Goal: Use online tool/utility: Utilize a website feature to perform a specific function

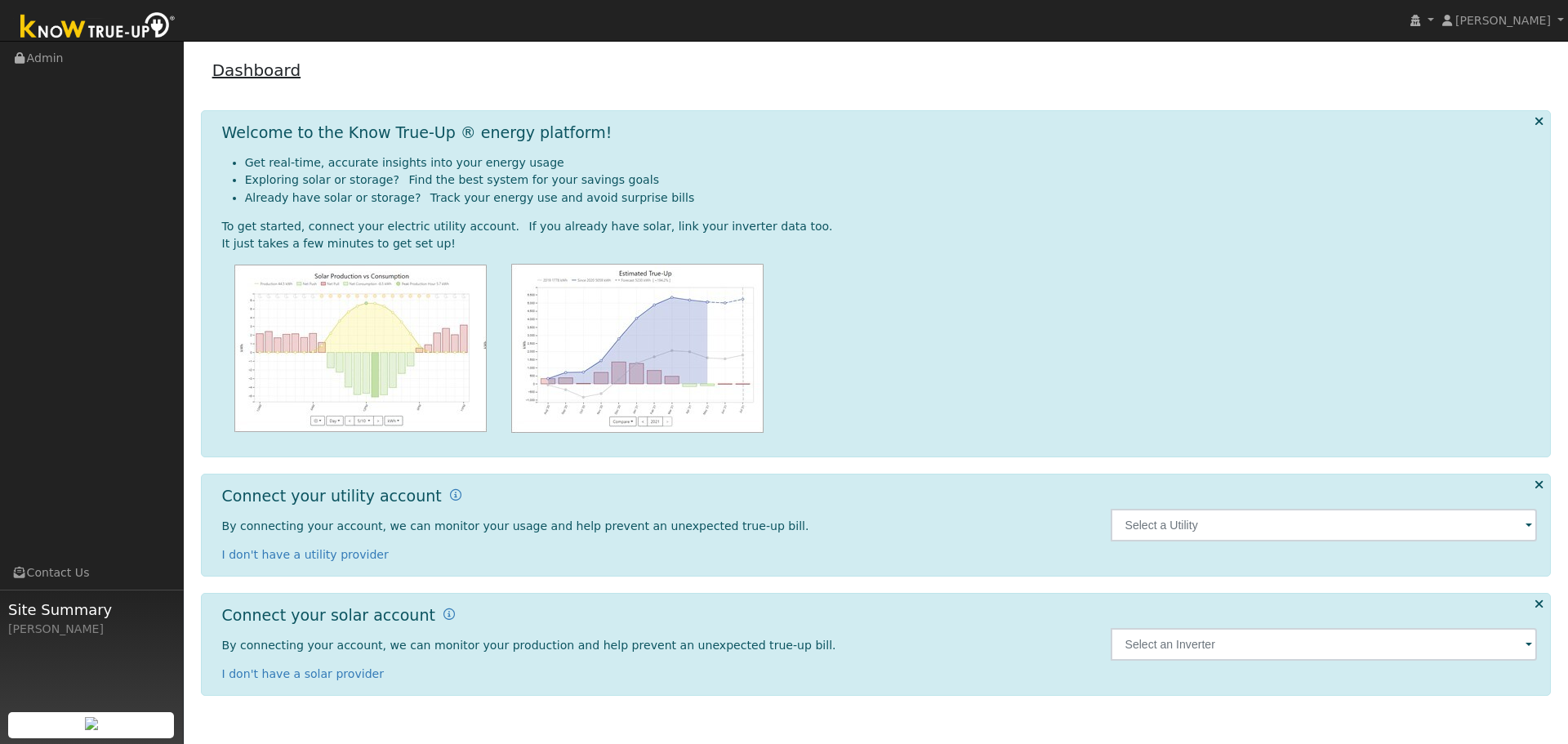
click at [261, 63] on link "Dashboard" at bounding box center [256, 70] width 89 height 20
click at [261, 72] on link "Dashboard" at bounding box center [256, 70] width 89 height 20
click at [81, 620] on div "[PERSON_NAME]" at bounding box center [91, 628] width 167 height 17
click at [41, 53] on link "Admin" at bounding box center [92, 59] width 183 height 34
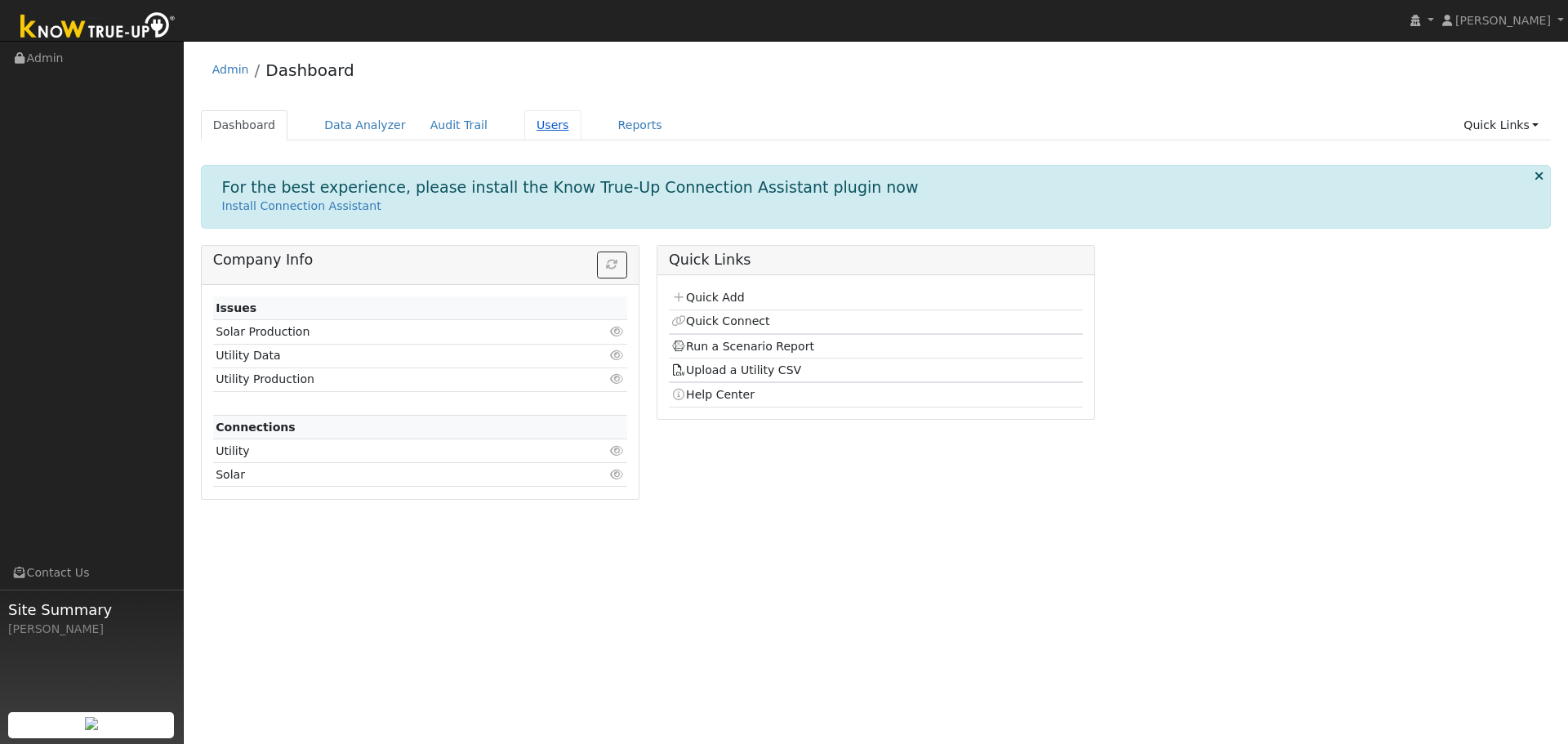
click at [530, 125] on link "Users" at bounding box center [553, 125] width 57 height 30
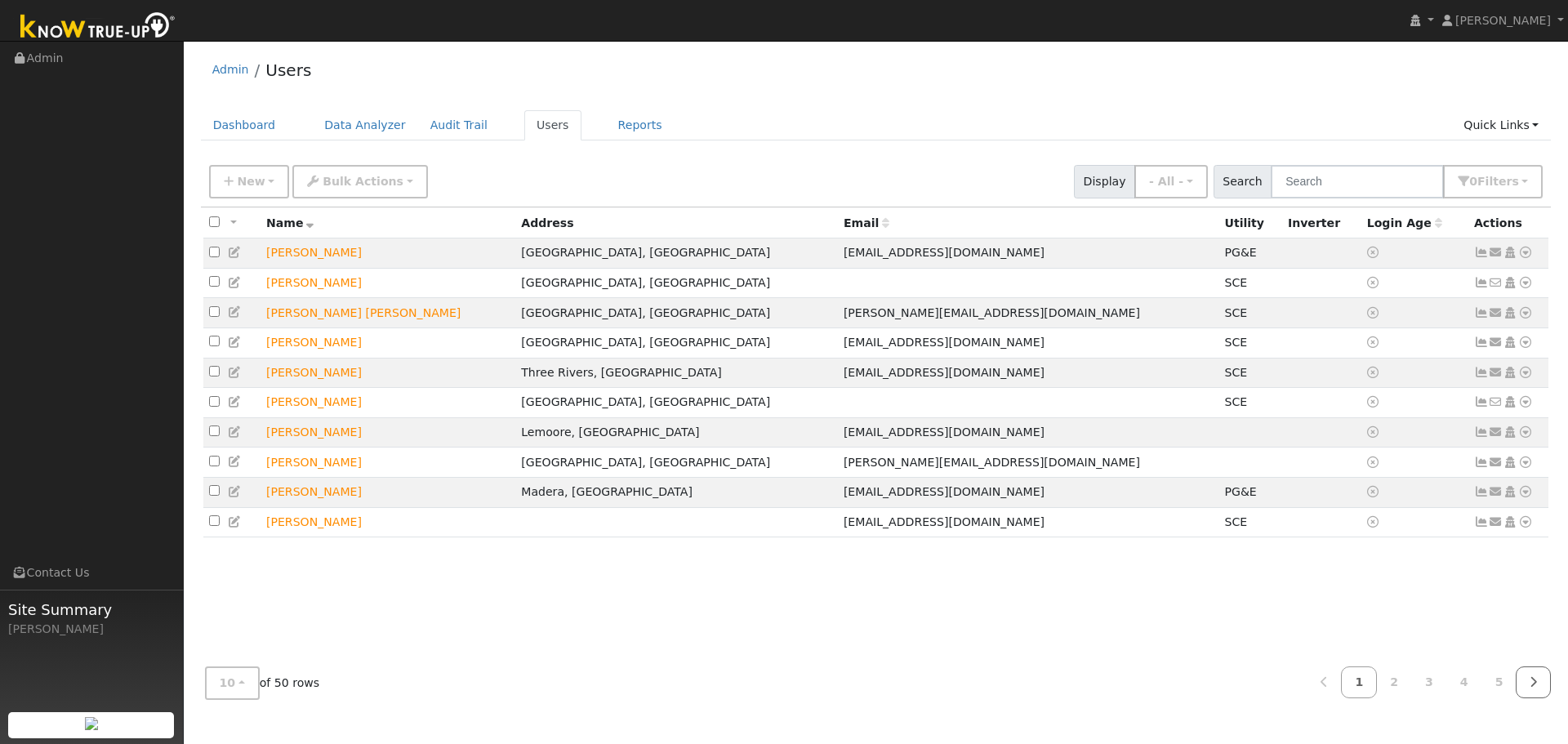
click at [1536, 683] on icon at bounding box center [1533, 681] width 7 height 12
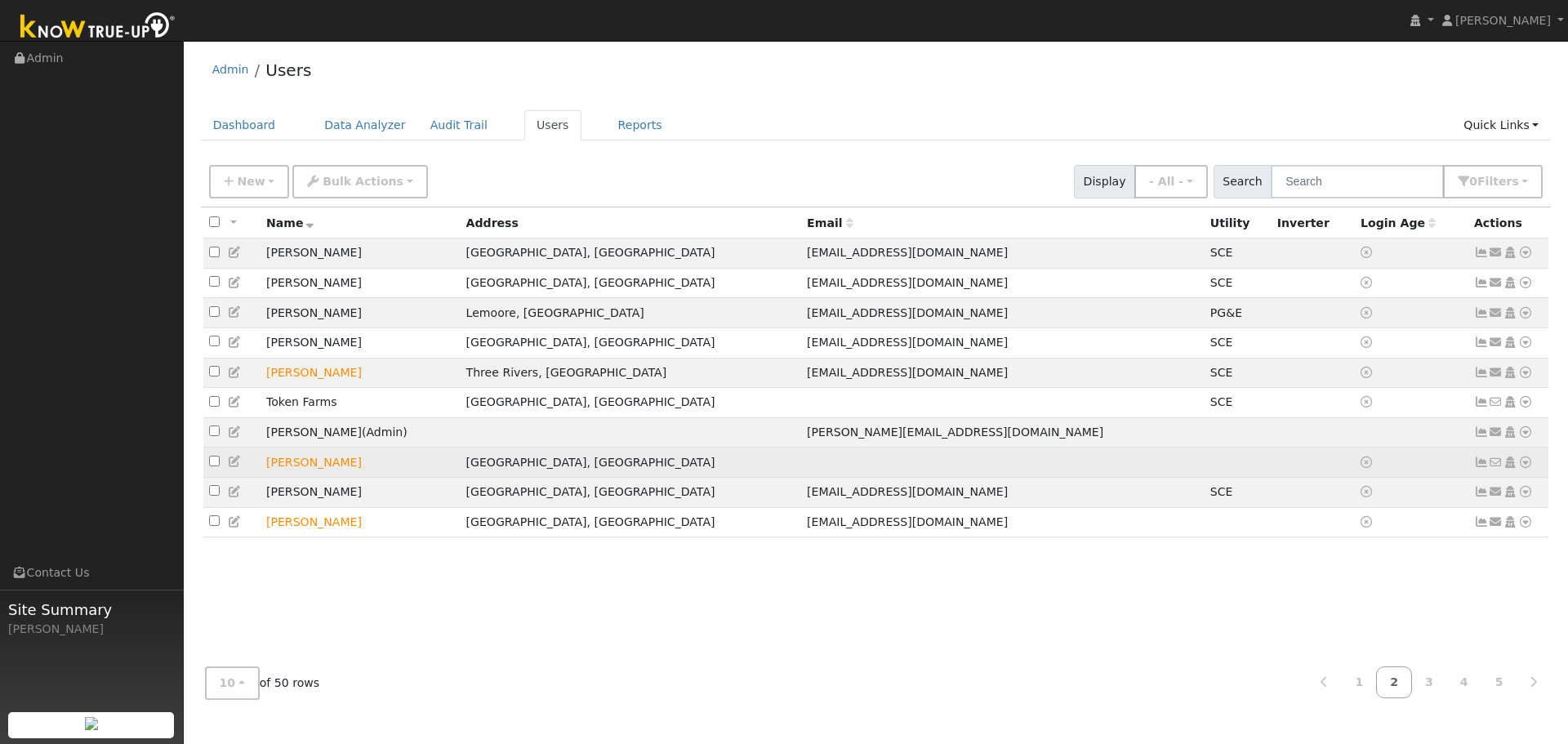
click at [1528, 468] on icon at bounding box center [1525, 462] width 15 height 12
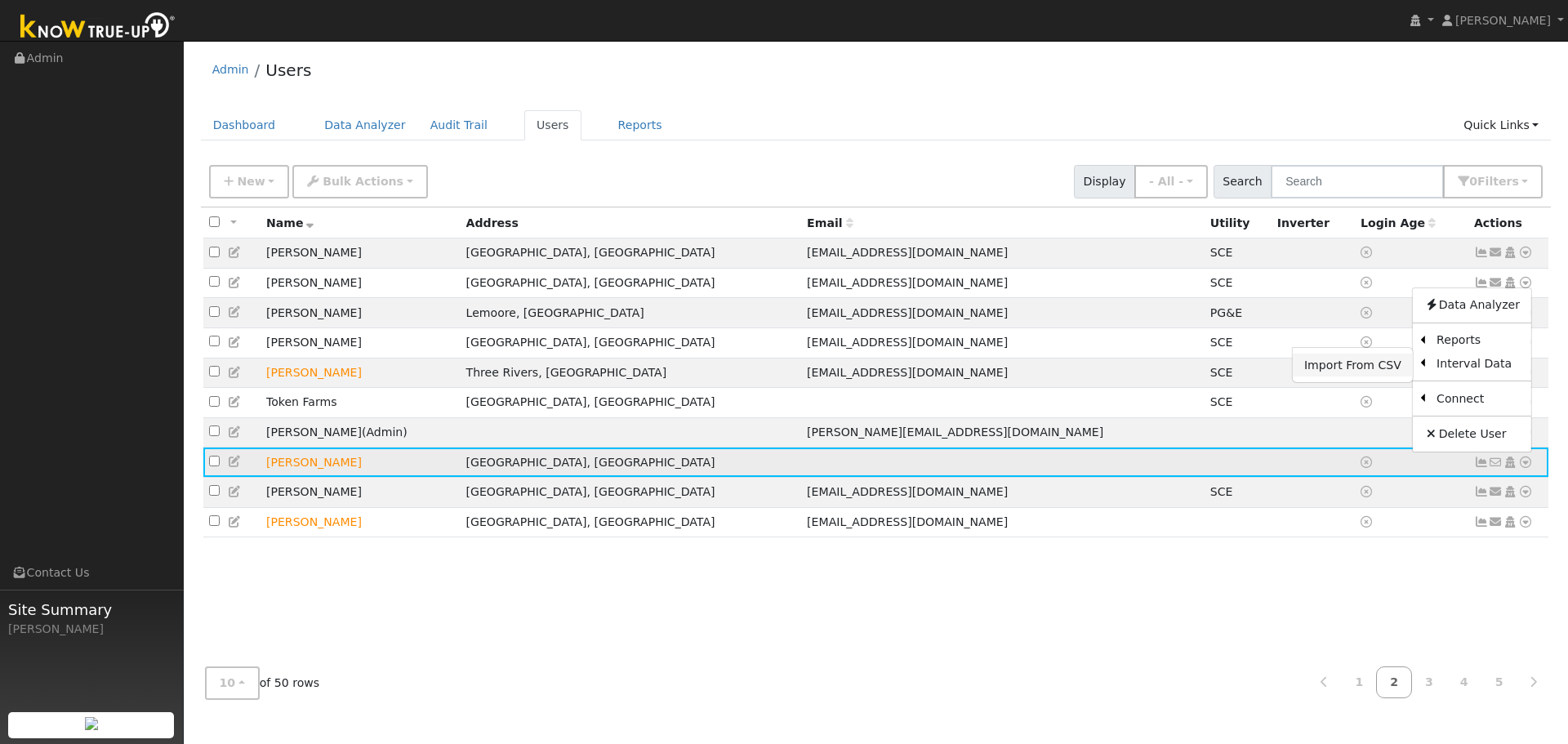
click at [1379, 376] on link "Import From CSV" at bounding box center [1353, 365] width 120 height 23
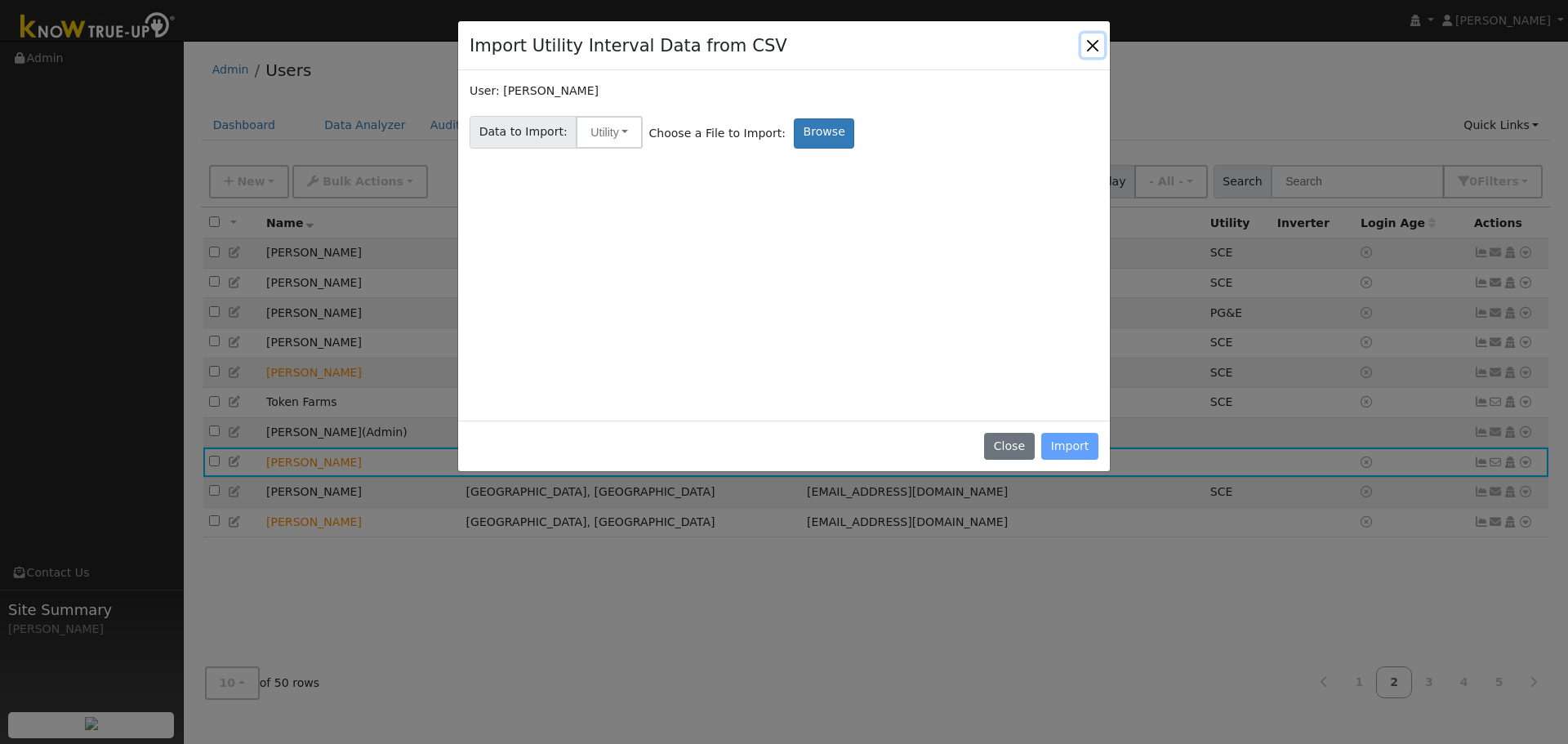
click at [1091, 44] on button "Close" at bounding box center [1093, 45] width 23 height 23
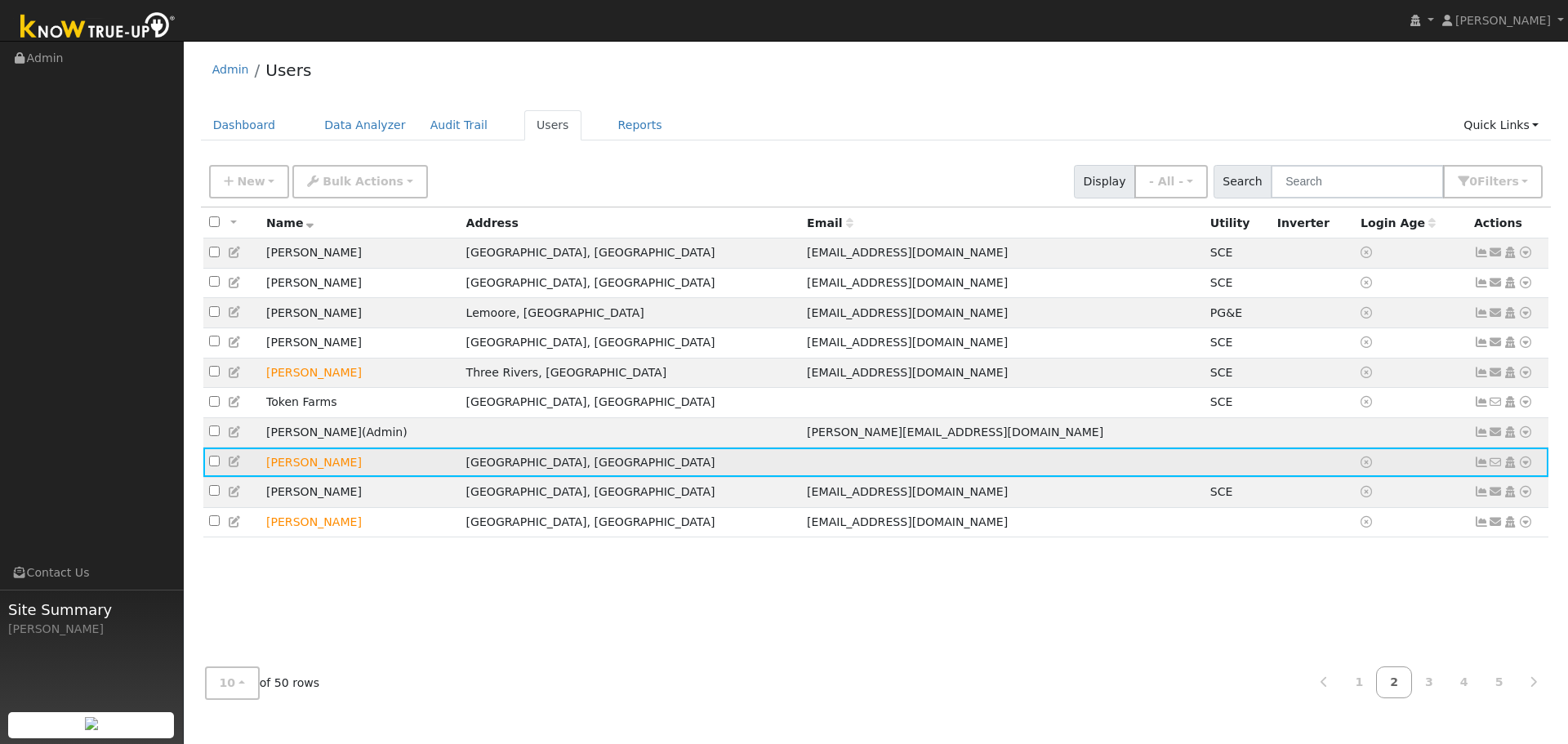
click at [1530, 468] on icon at bounding box center [1525, 462] width 15 height 12
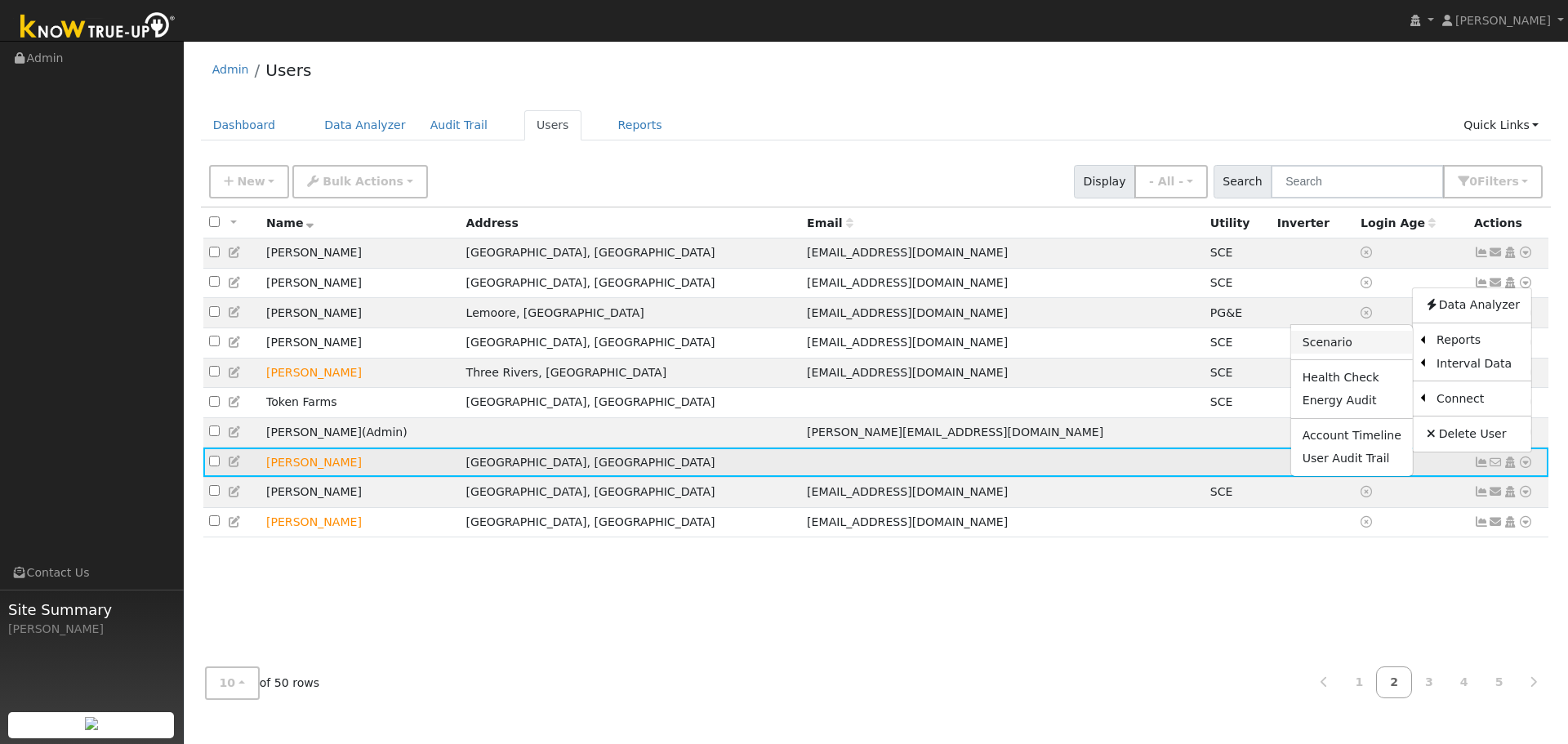
click at [1390, 353] on link "Scenario" at bounding box center [1352, 342] width 122 height 23
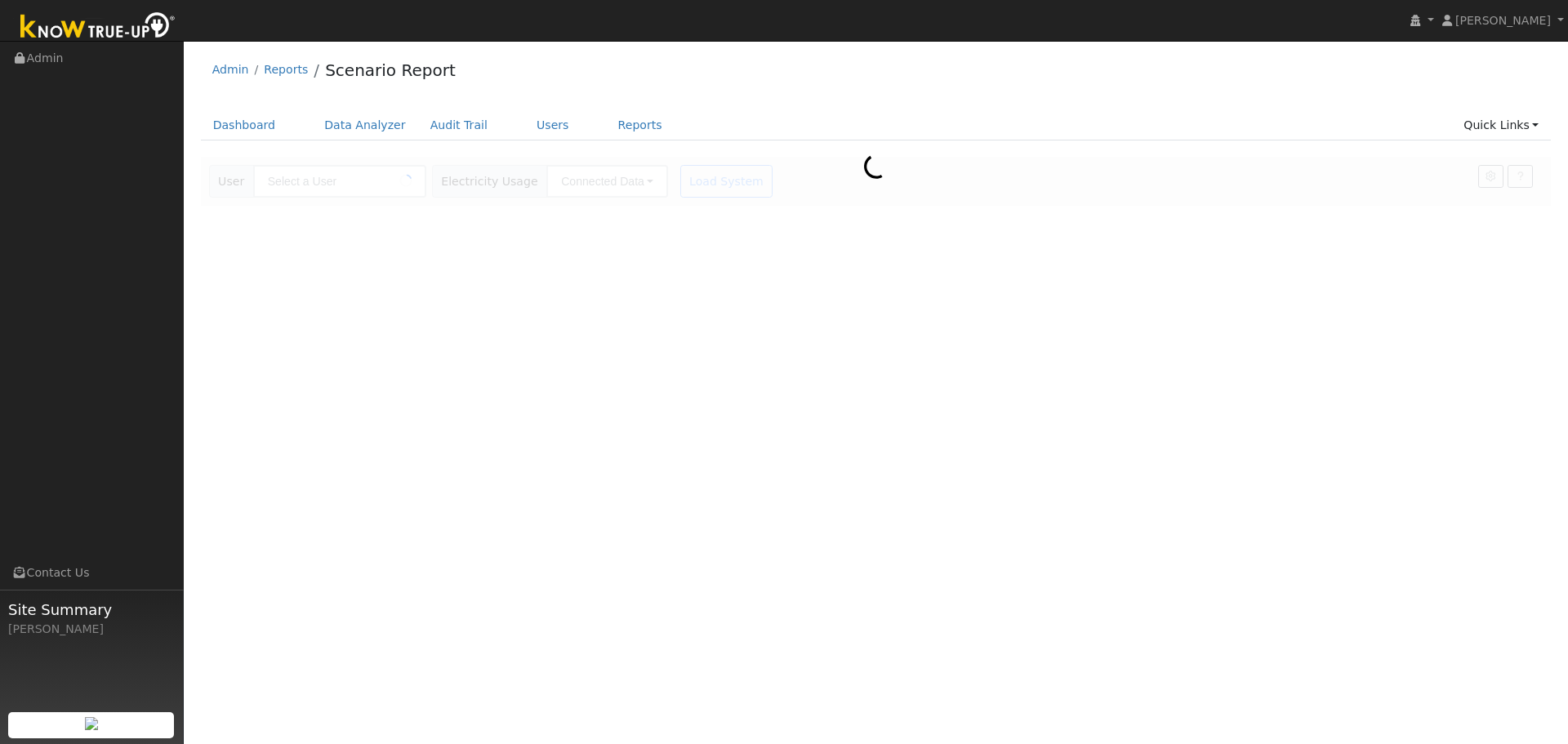
type input "[PERSON_NAME]"
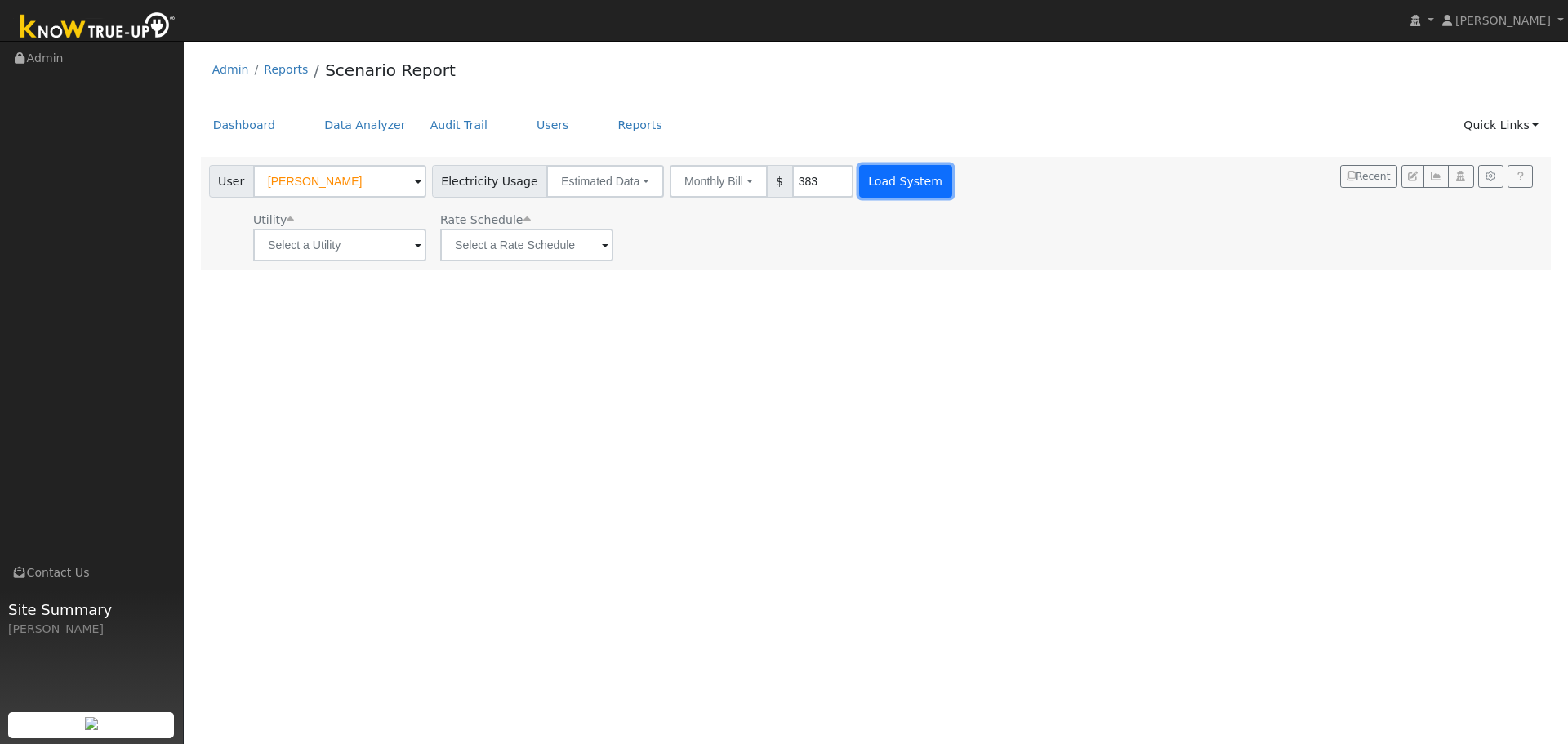
click at [867, 189] on button "Load System" at bounding box center [906, 181] width 93 height 33
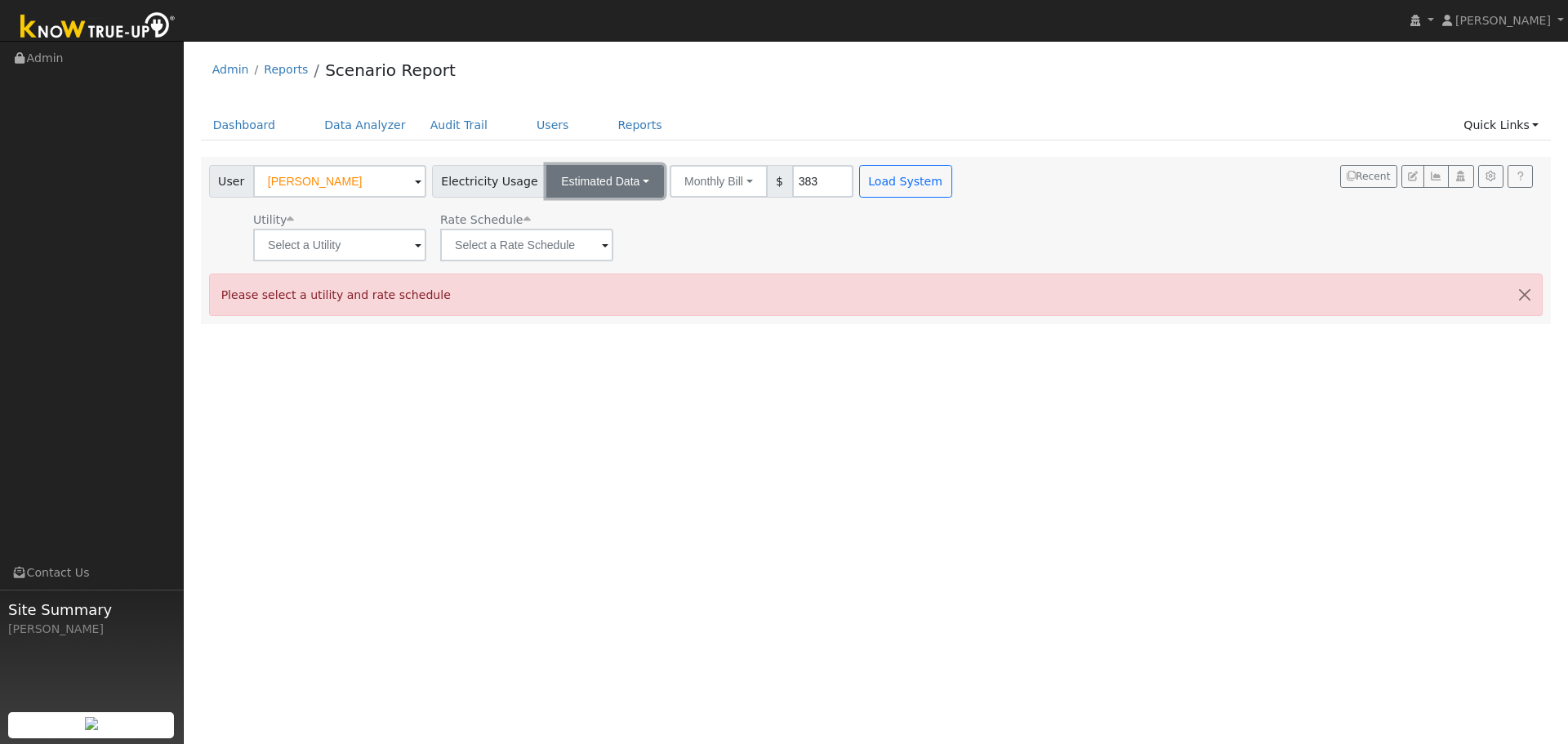
click at [613, 183] on button "Estimated Data" at bounding box center [605, 181] width 118 height 33
click at [590, 261] on link "CSV Data" at bounding box center [605, 263] width 116 height 23
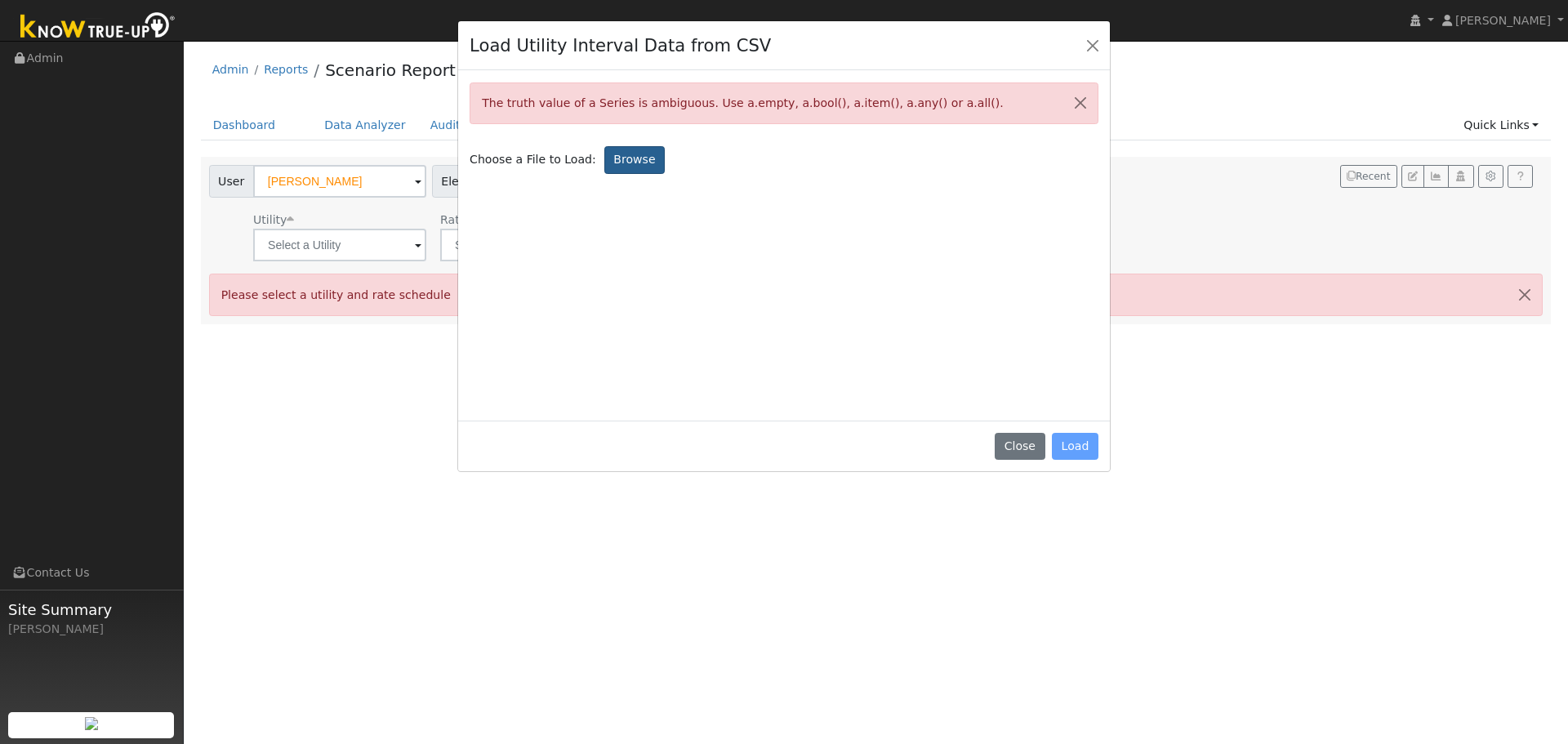
click at [630, 168] on label "Browse" at bounding box center [635, 159] width 61 height 28
click at [0, 0] on input "Browse" at bounding box center [0, 0] width 0 height 0
click at [1040, 449] on button "Close" at bounding box center [1020, 446] width 50 height 28
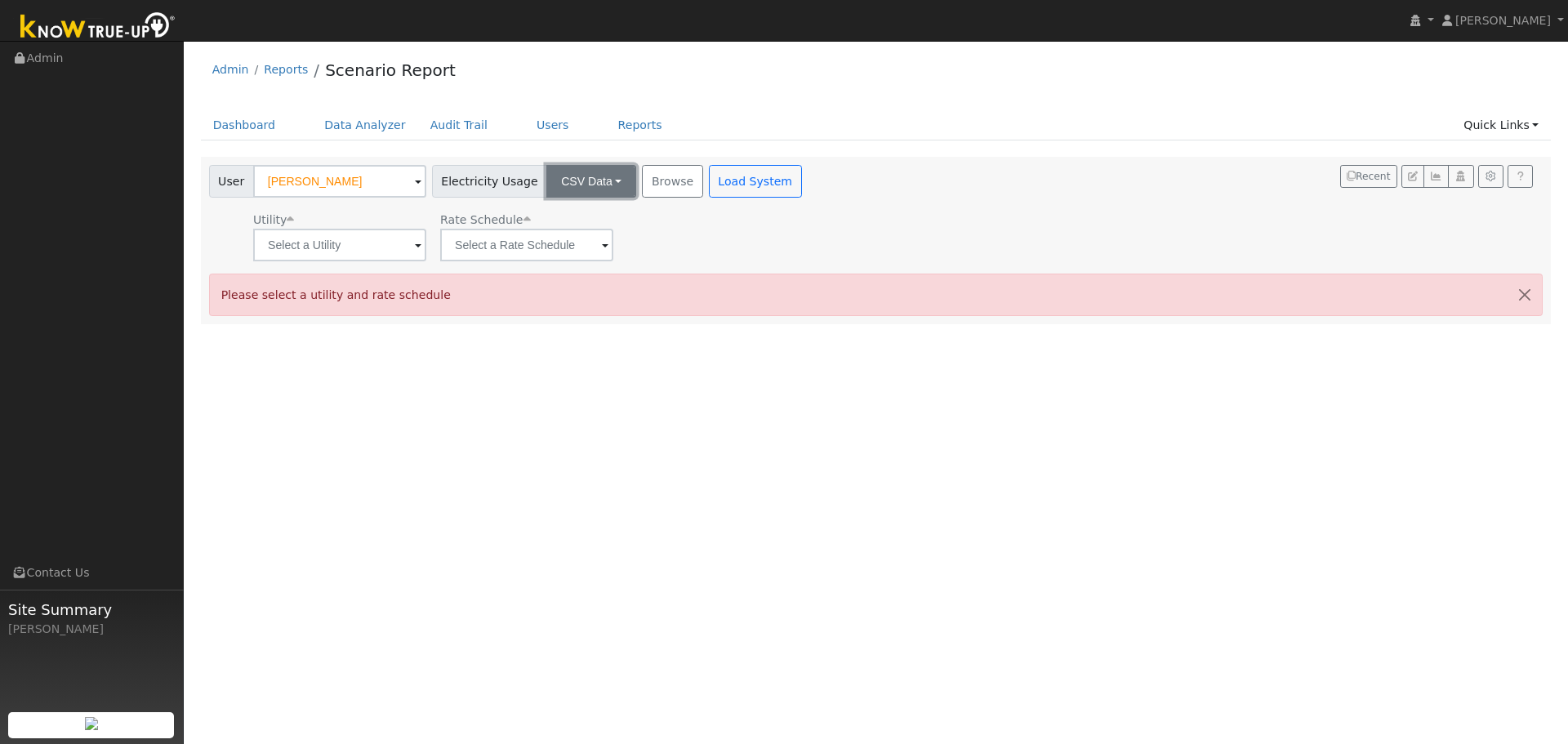
click at [596, 174] on button "CSV Data" at bounding box center [591, 181] width 90 height 33
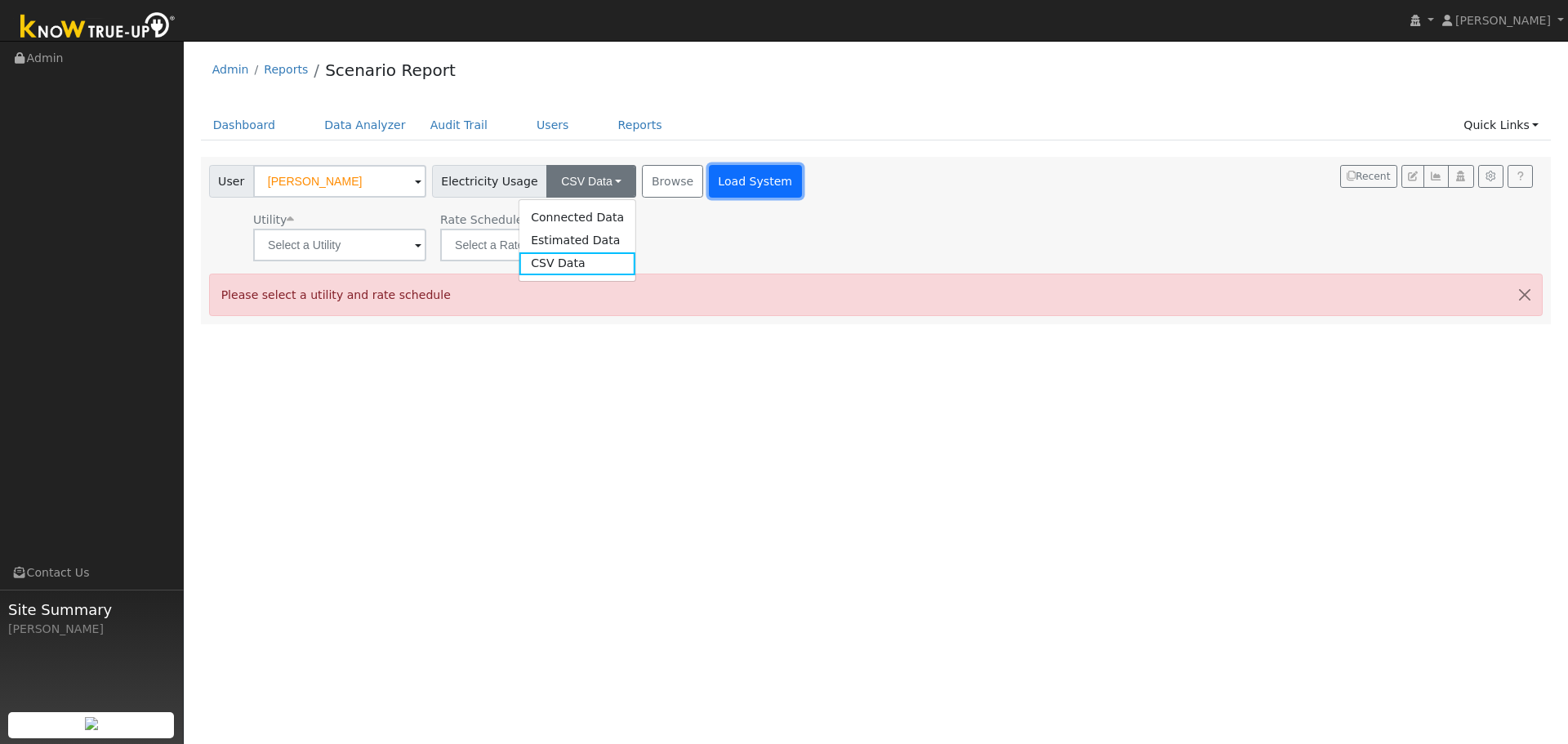
click at [709, 188] on button "Load System" at bounding box center [755, 181] width 93 height 33
click at [735, 186] on button "Load System" at bounding box center [755, 181] width 93 height 33
click at [724, 189] on button "Load System" at bounding box center [755, 181] width 93 height 33
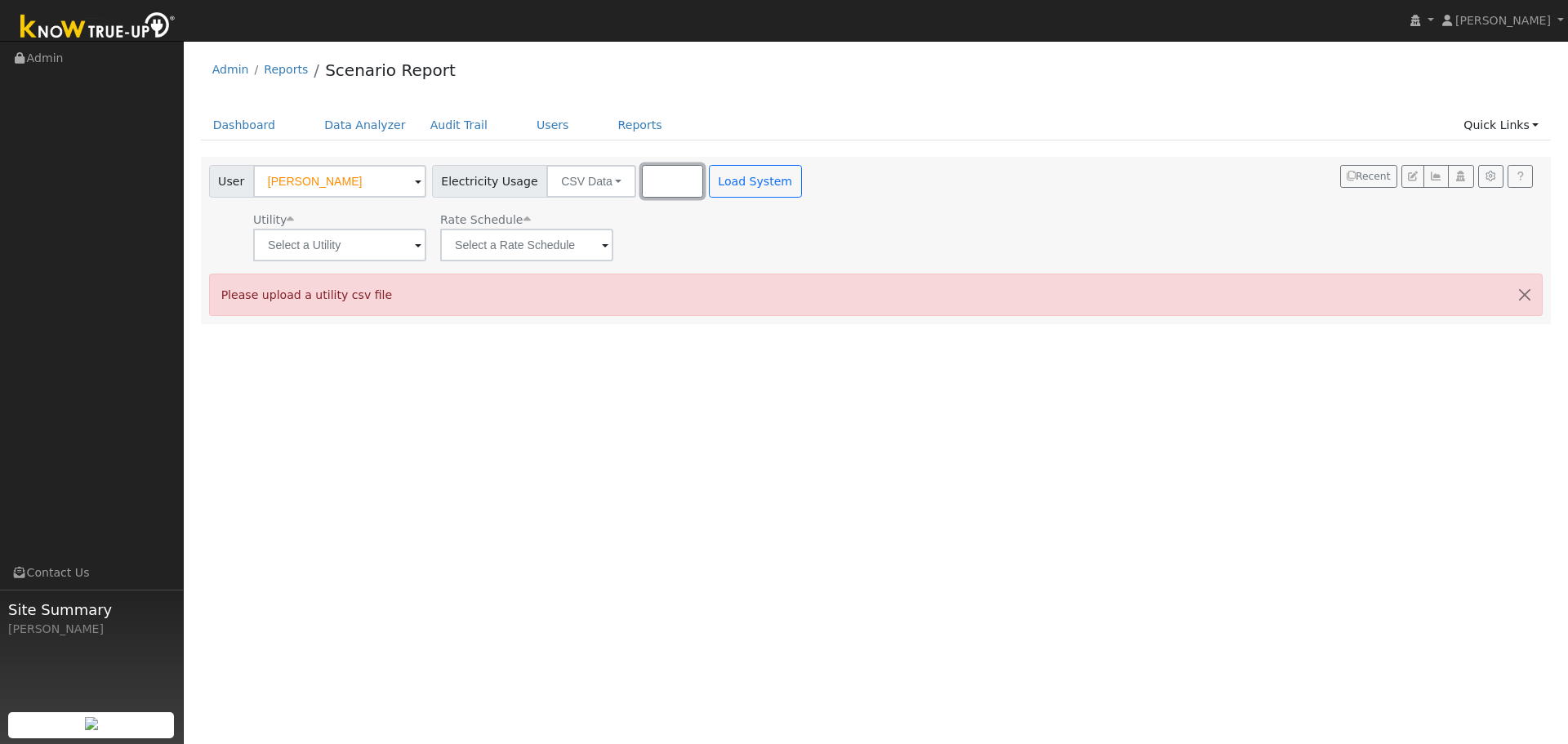
click at [643, 187] on button "Browse" at bounding box center [672, 181] width 61 height 33
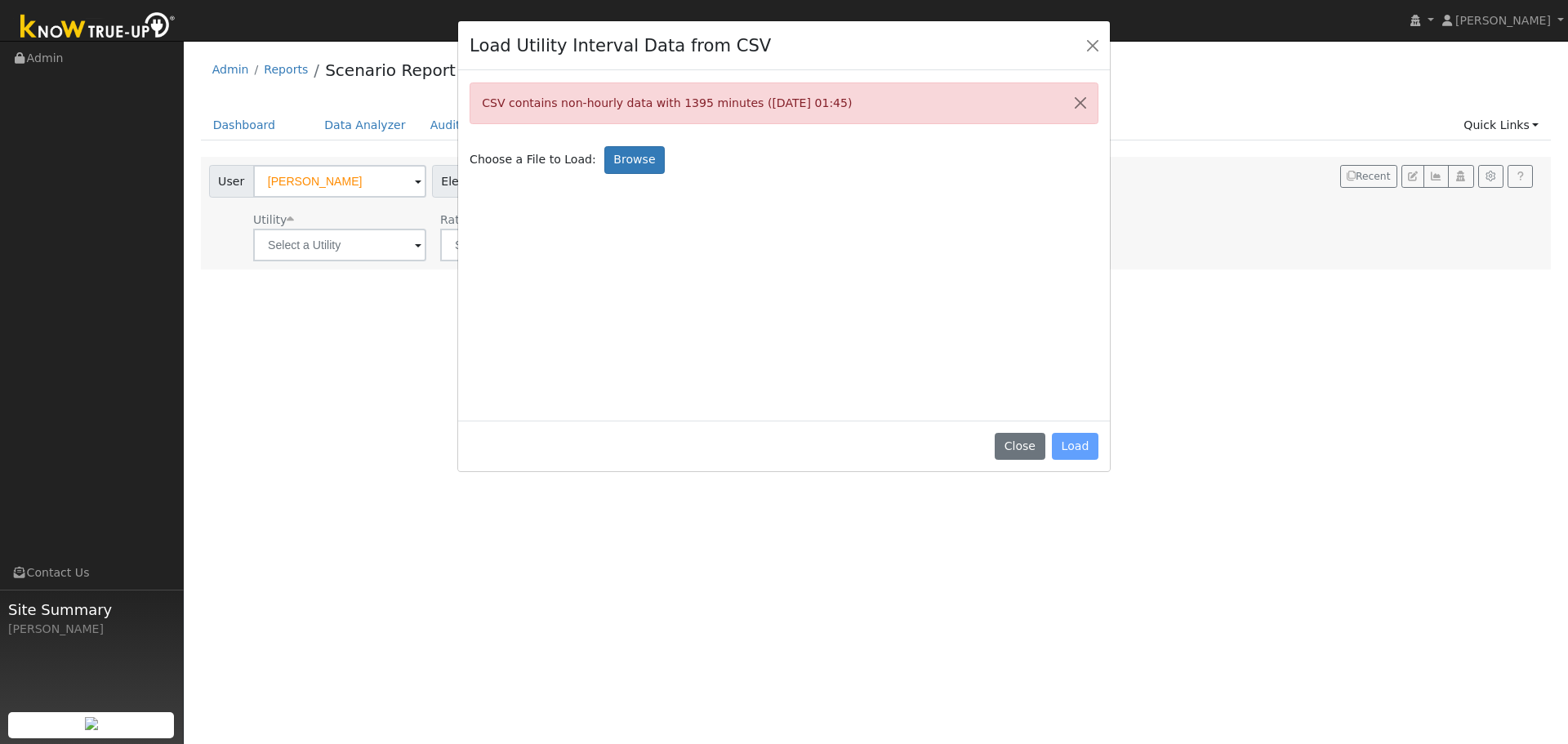
drag, startPoint x: 840, startPoint y: 104, endPoint x: 486, endPoint y: 113, distance: 354.1
click at [486, 113] on div "CSV contains non-hourly data with 1395 minutes ([DATE] 01:45)" at bounding box center [784, 103] width 629 height 42
click at [1032, 440] on button "Close" at bounding box center [1020, 446] width 50 height 28
